Goal: Information Seeking & Learning: Learn about a topic

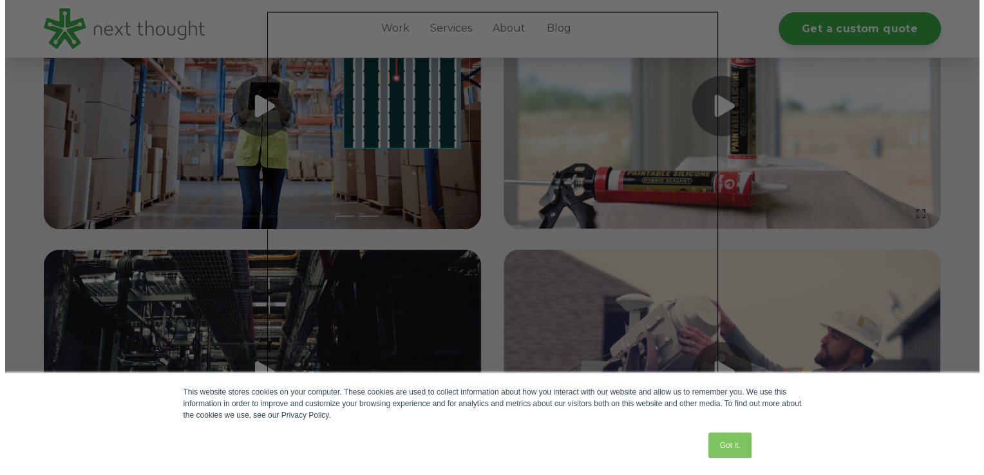
scroll to position [1297, 0]
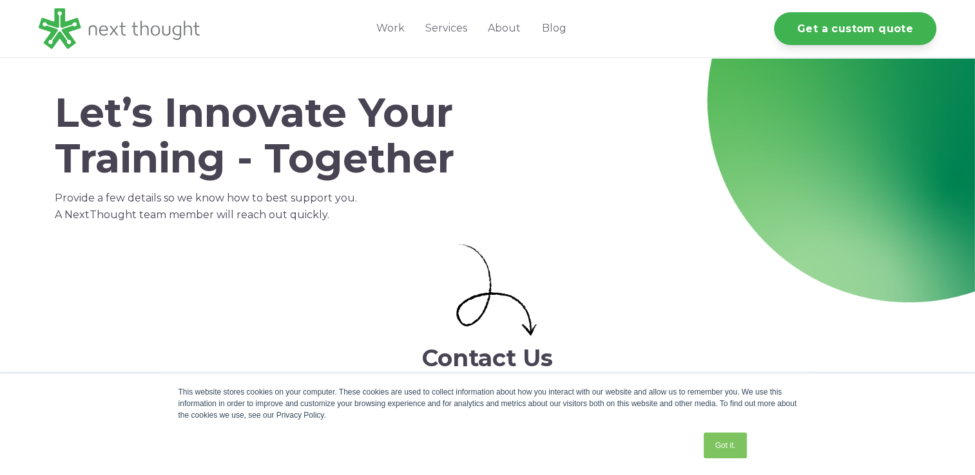
click at [750, 450] on div "Got it." at bounding box center [724, 445] width 50 height 33
click at [739, 450] on link "Got it." at bounding box center [724, 446] width 43 height 26
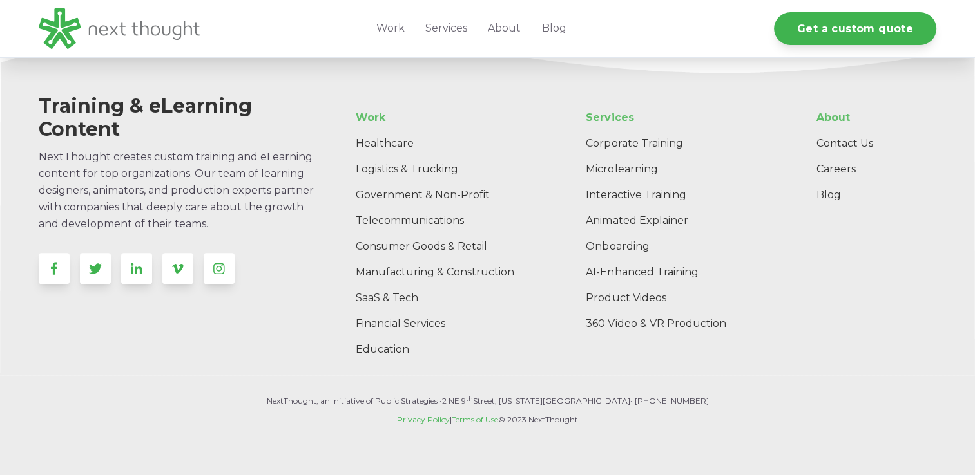
scroll to position [1548, 0]
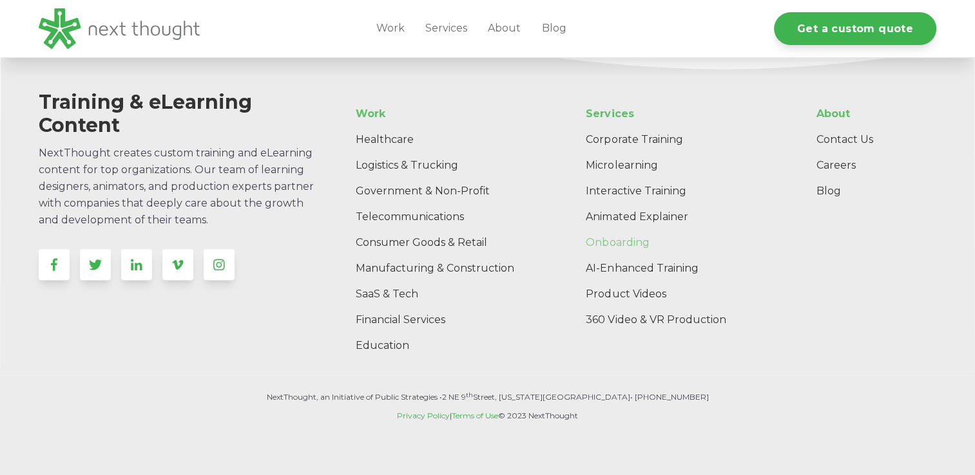
click at [604, 240] on link "Onboarding" at bounding box center [678, 243] width 207 height 26
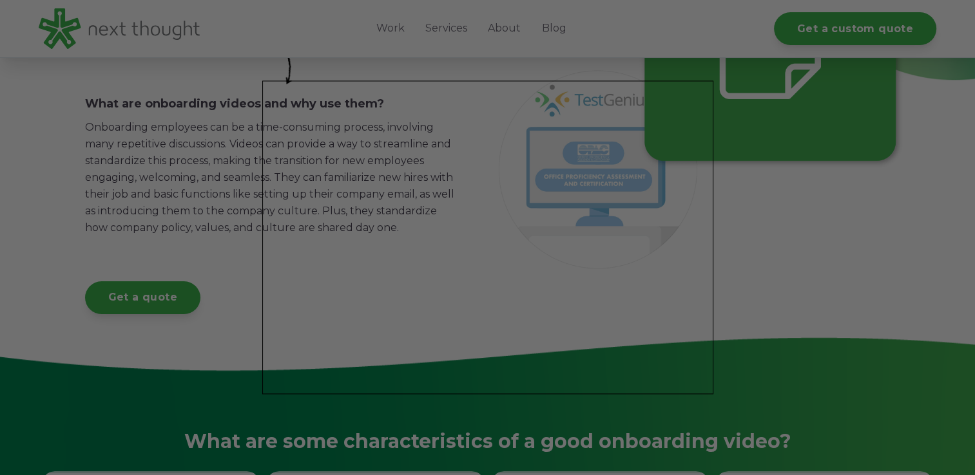
scroll to position [278, 0]
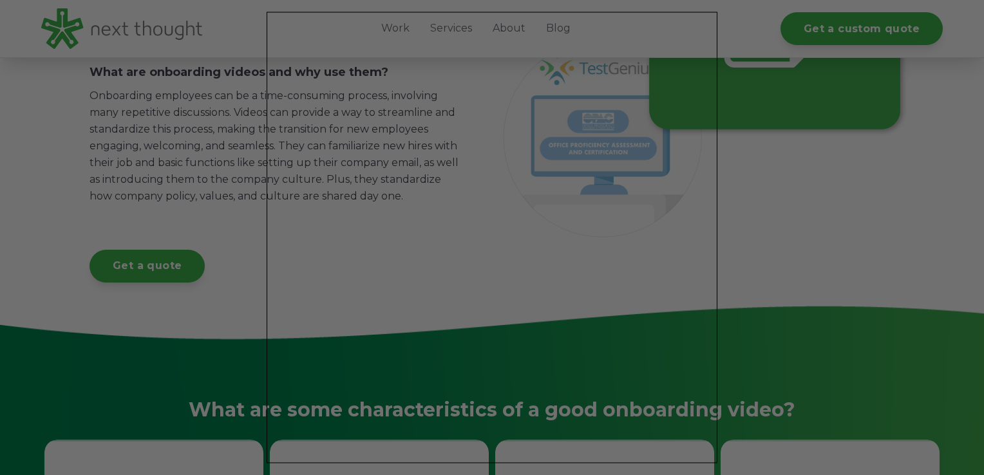
drag, startPoint x: 980, startPoint y: 50, endPoint x: 979, endPoint y: 94, distance: 43.8
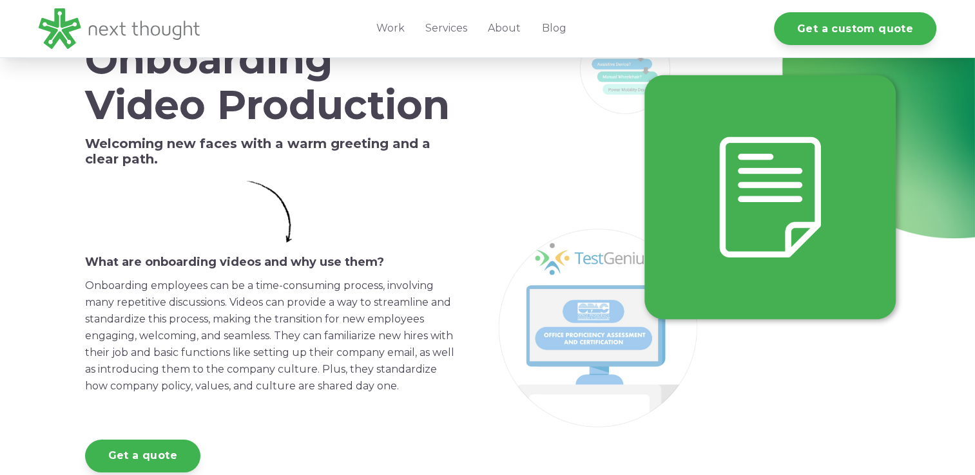
scroll to position [0, 0]
